Goal: Information Seeking & Learning: Check status

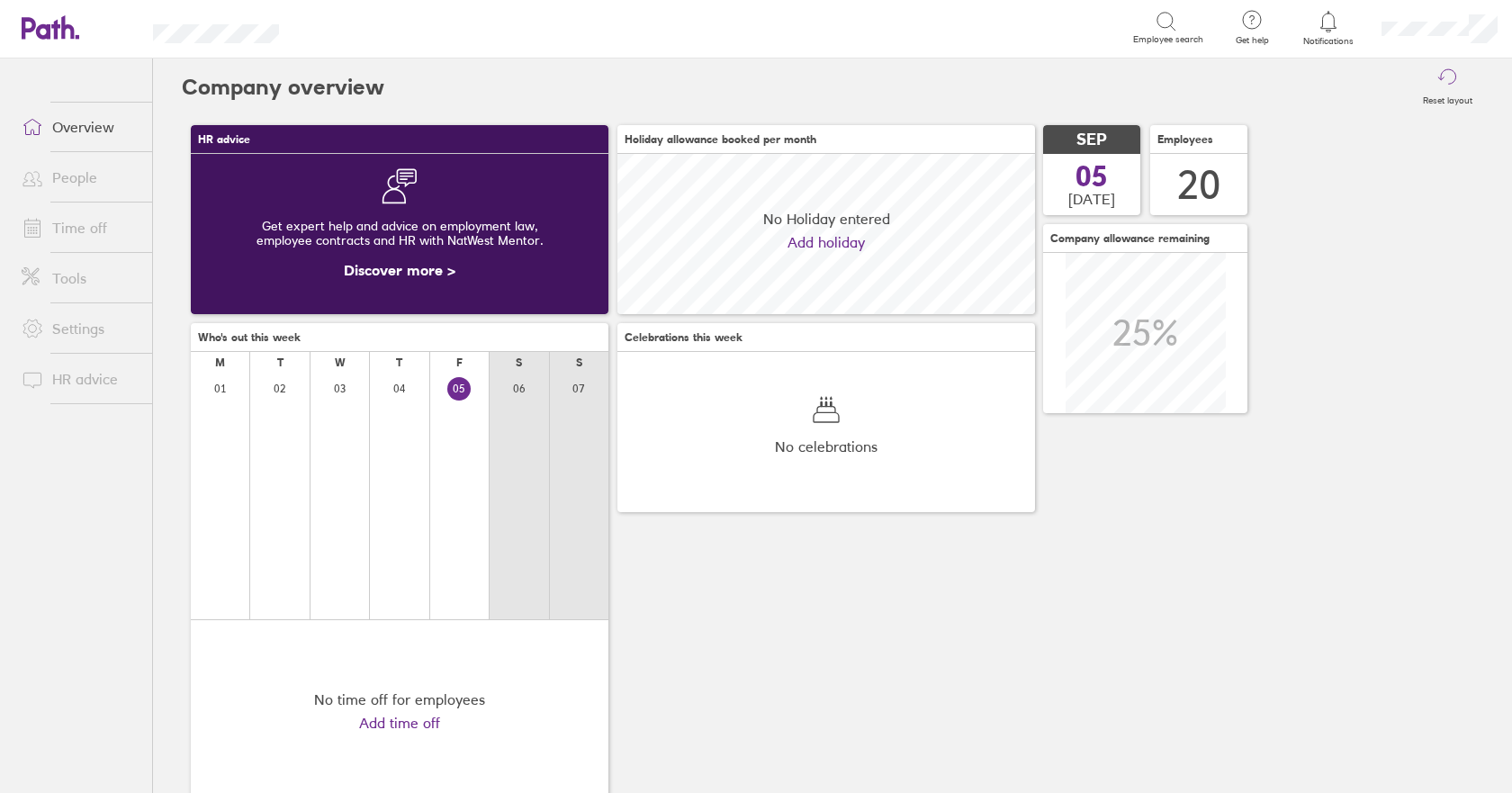
scroll to position [160, 418]
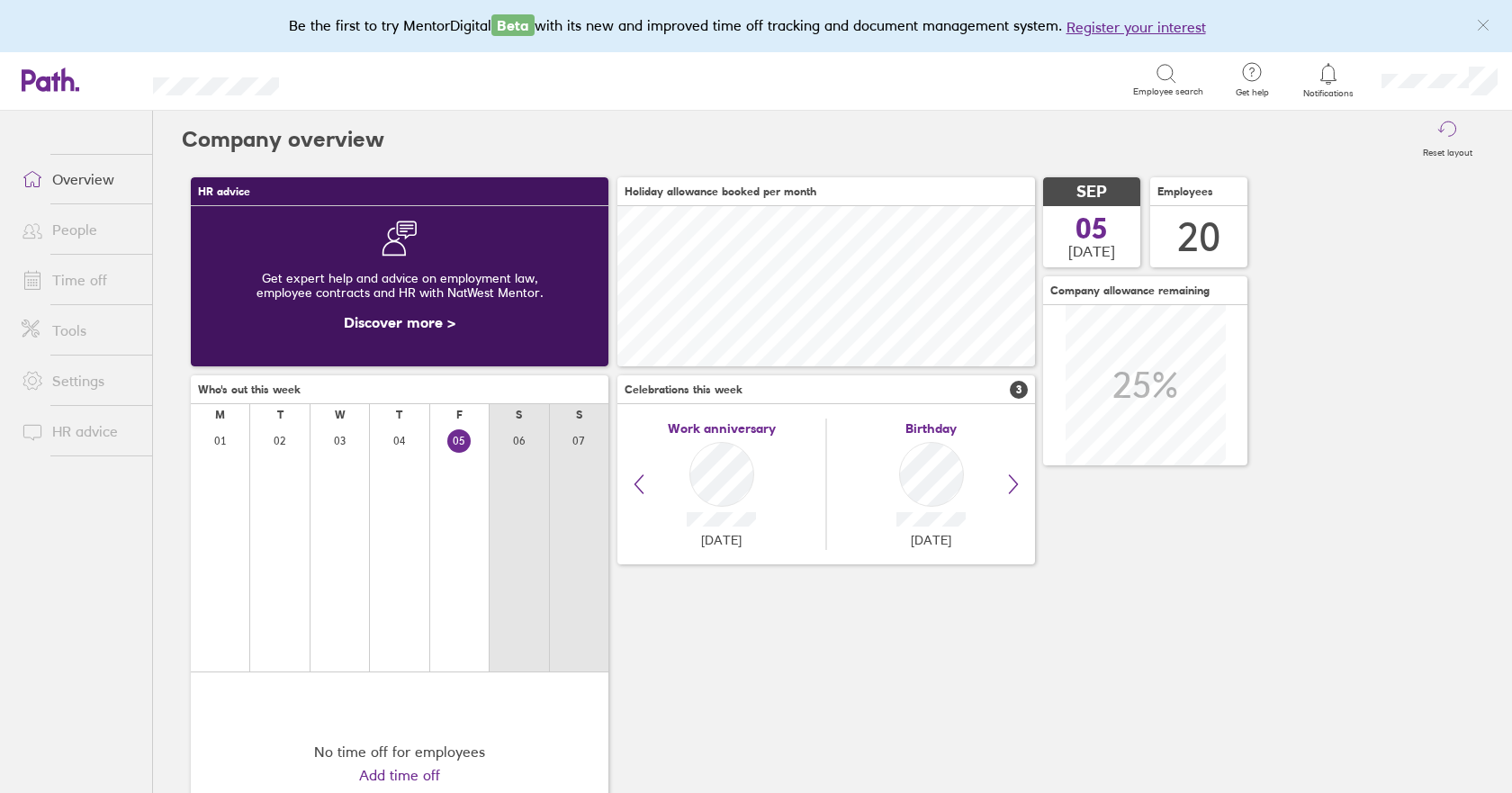
click at [88, 230] on link "People" at bounding box center [79, 229] width 145 height 36
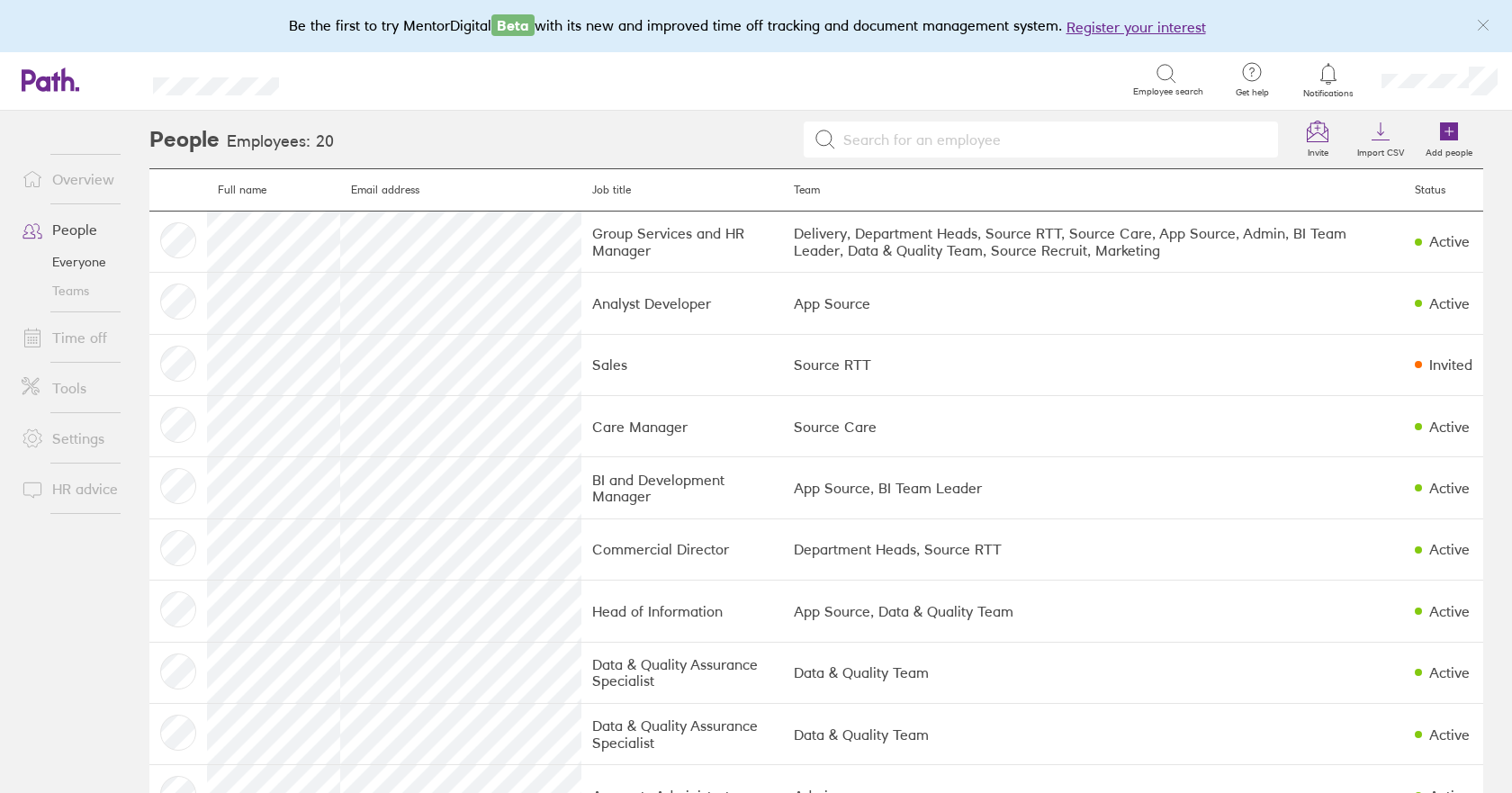
click at [84, 334] on link "Time off" at bounding box center [79, 337] width 145 height 36
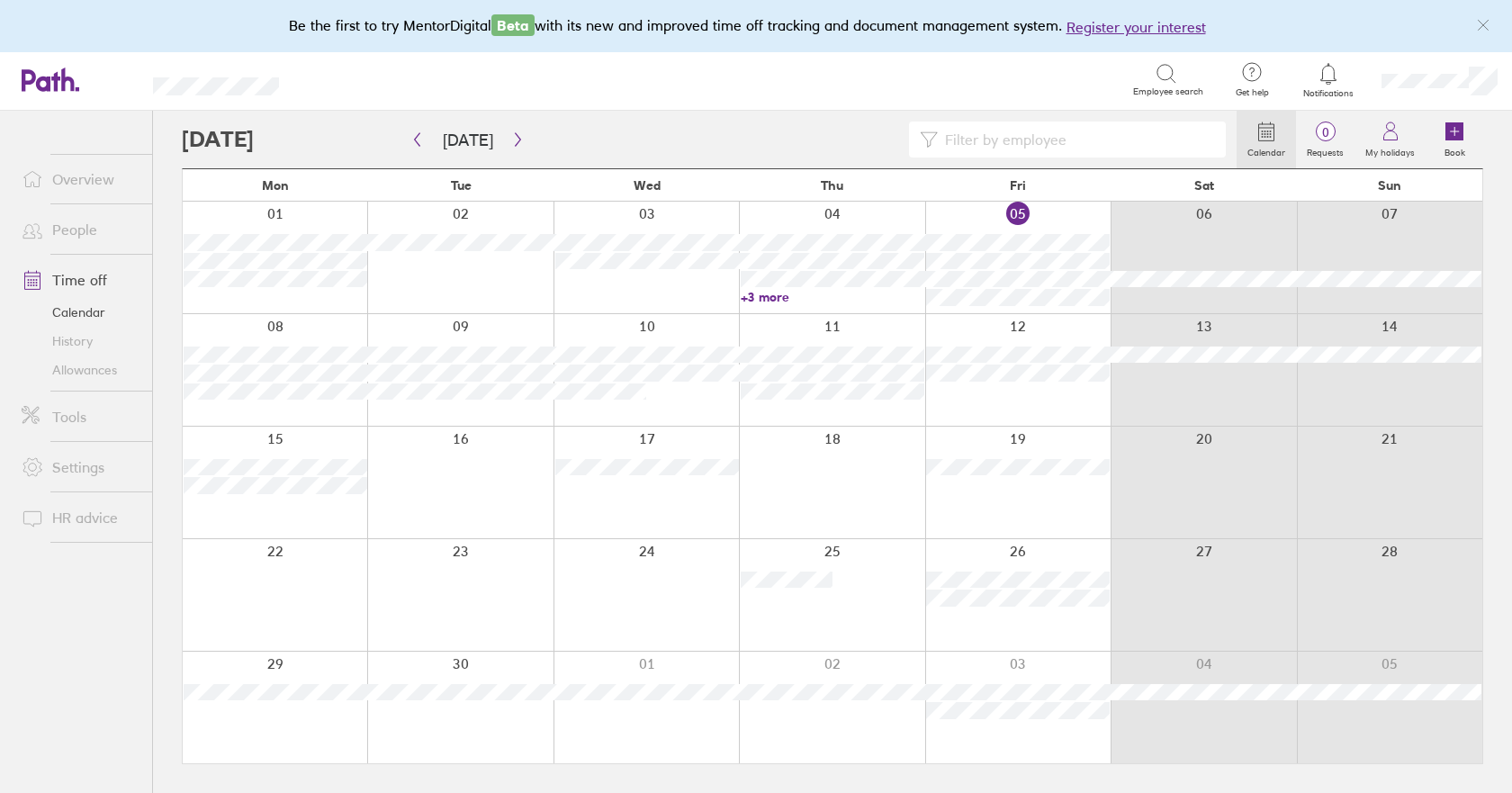
click at [779, 294] on link "+3 more" at bounding box center [832, 297] width 183 height 16
click at [679, 417] on div at bounding box center [646, 369] width 185 height 111
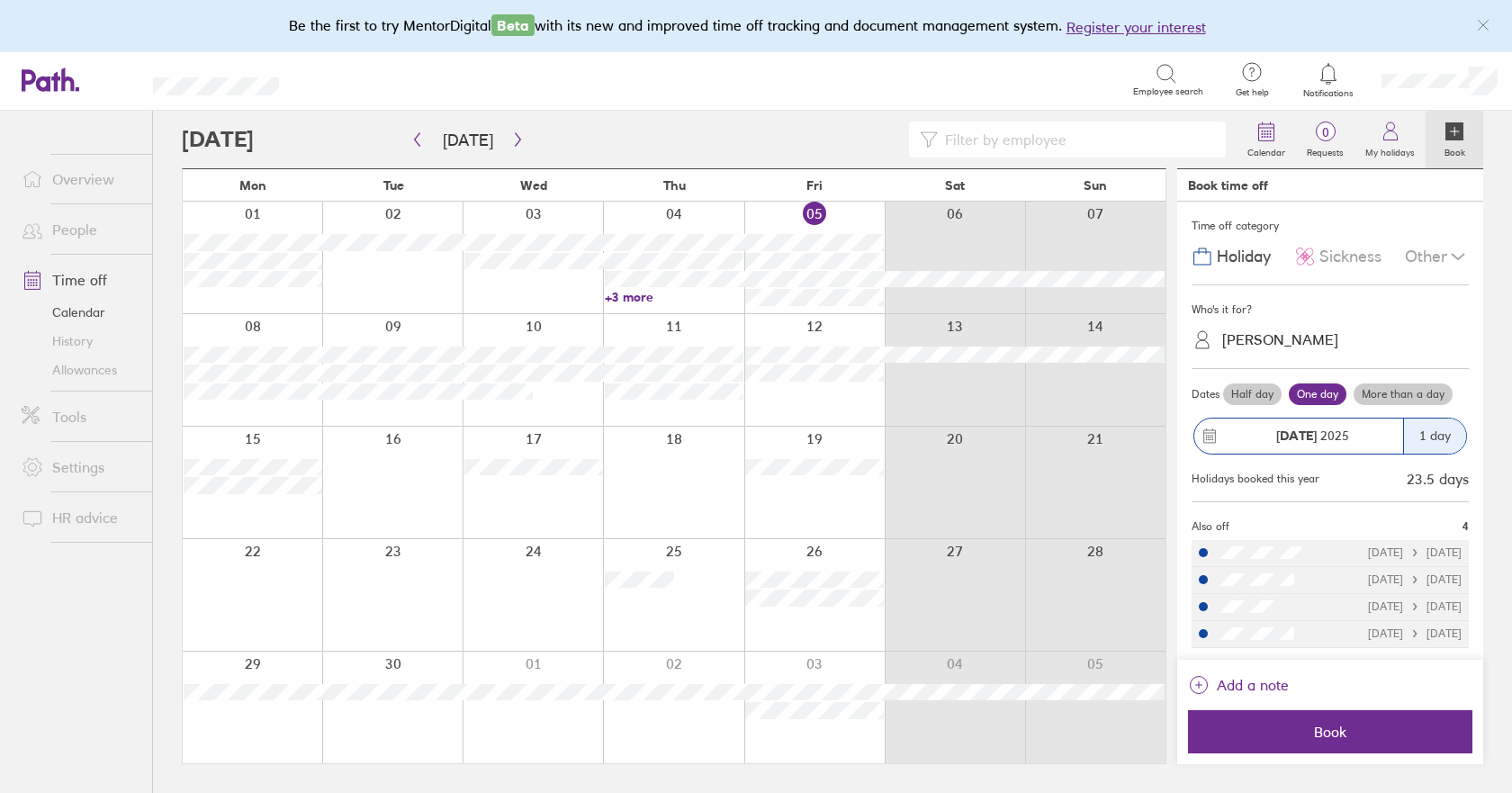
click at [634, 300] on link "+3 more" at bounding box center [674, 297] width 139 height 16
click at [627, 403] on div "[DATE]" at bounding box center [674, 373] width 210 height 141
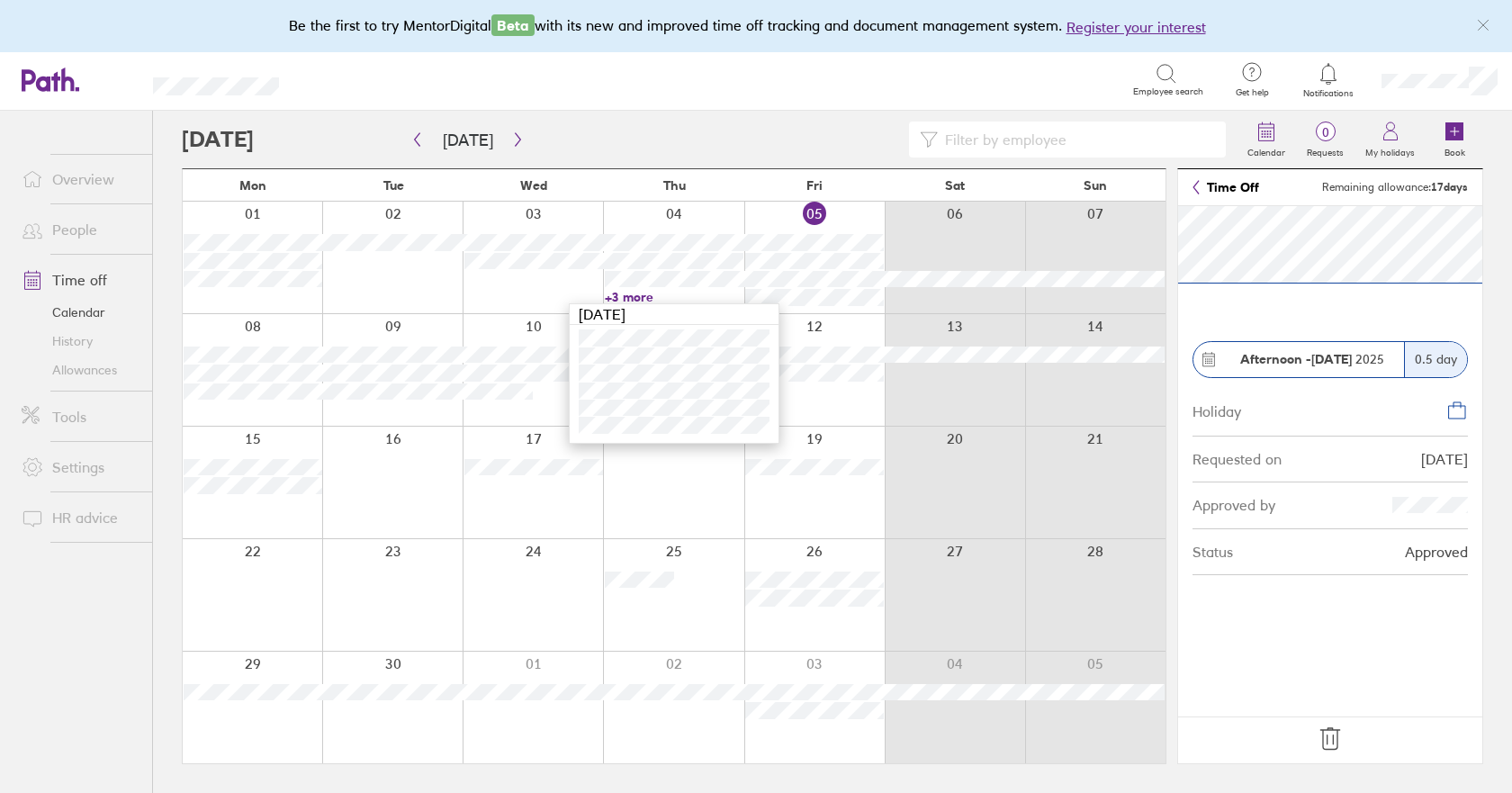
click at [849, 314] on div at bounding box center [814, 369] width 141 height 111
click at [89, 373] on link "Allowances" at bounding box center [79, 370] width 145 height 29
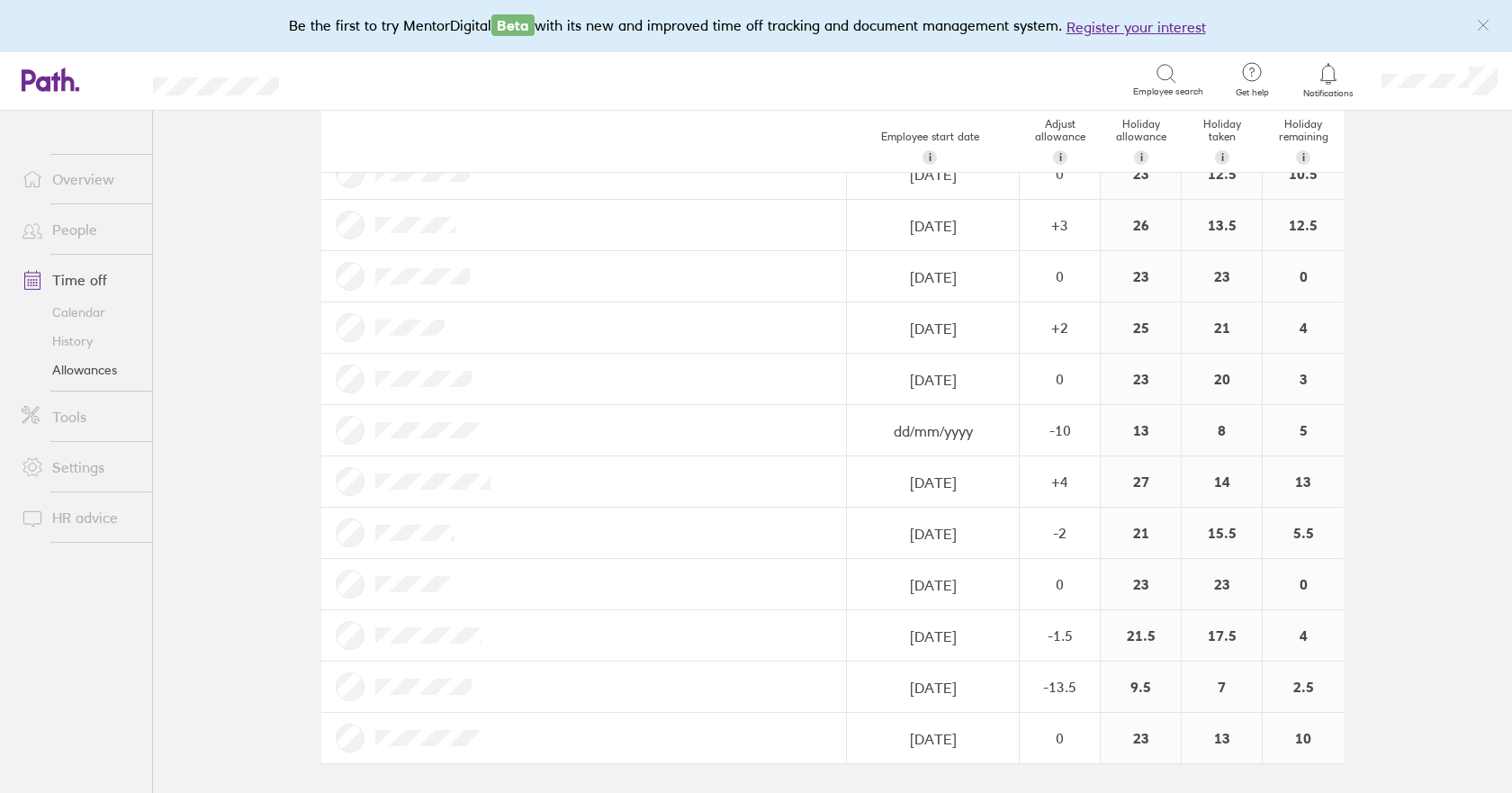
scroll to position [80, 0]
